Goal: Task Accomplishment & Management: Manage account settings

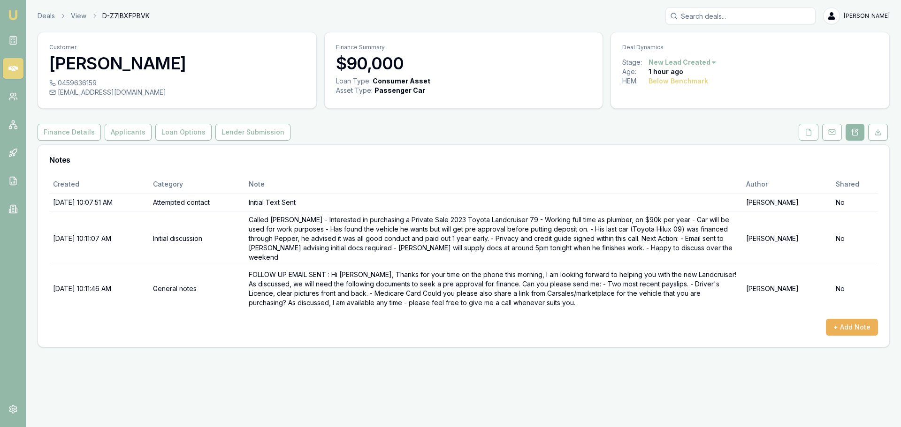
drag, startPoint x: 580, startPoint y: 172, endPoint x: 575, endPoint y: 167, distance: 7.3
click at [579, 168] on div "Notes" at bounding box center [463, 160] width 851 height 30
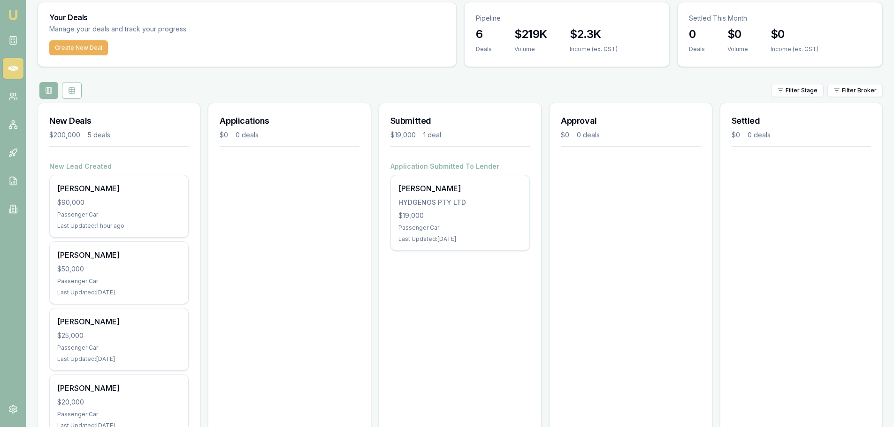
scroll to position [47, 0]
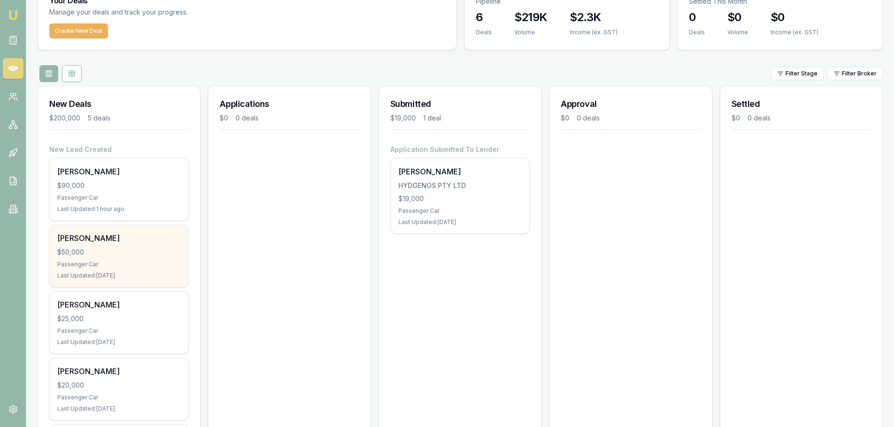
click at [113, 246] on div "[PERSON_NAME] $50,000 Passenger Car Last Updated: [DATE]" at bounding box center [119, 256] width 138 height 62
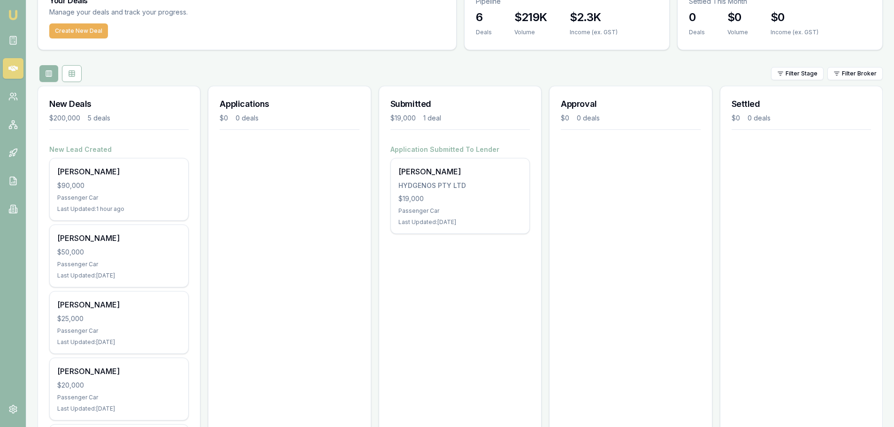
drag, startPoint x: 219, startPoint y: 62, endPoint x: 194, endPoint y: 25, distance: 44.6
click at [219, 61] on div "Your Deals Manage your deals and track your progress. Create New Deal Pipeline …" at bounding box center [460, 249] width 845 height 529
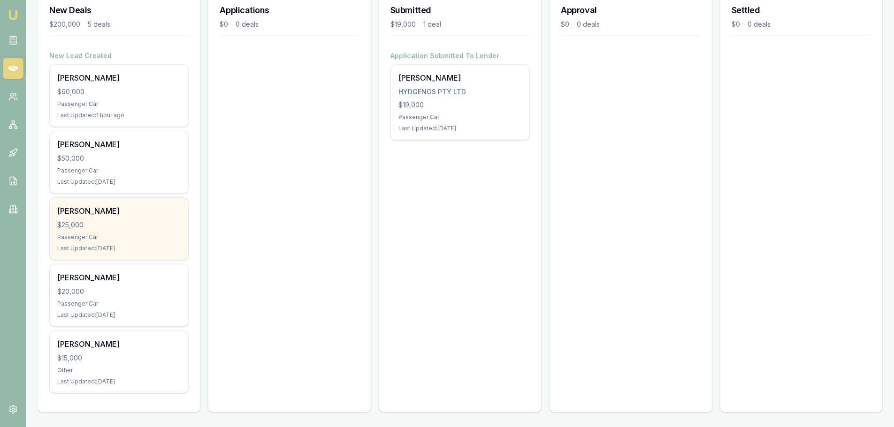
scroll to position [141, 0]
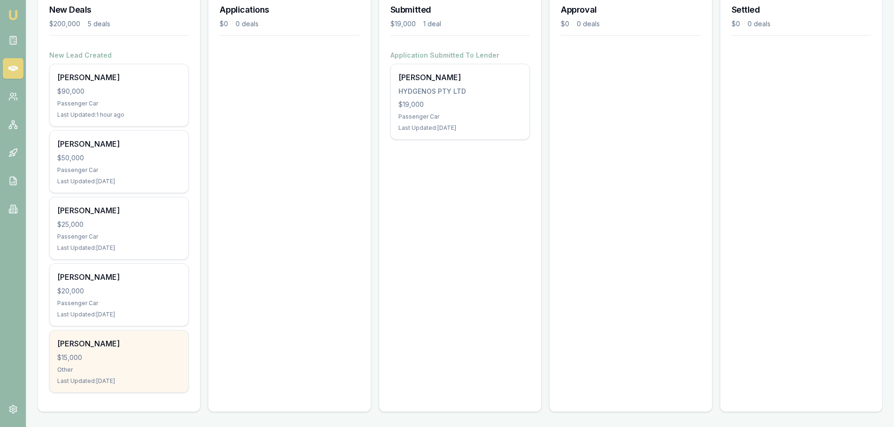
click at [110, 354] on div "$15,000" at bounding box center [118, 357] width 123 height 9
